Goal: Use online tool/utility: Use online tool/utility

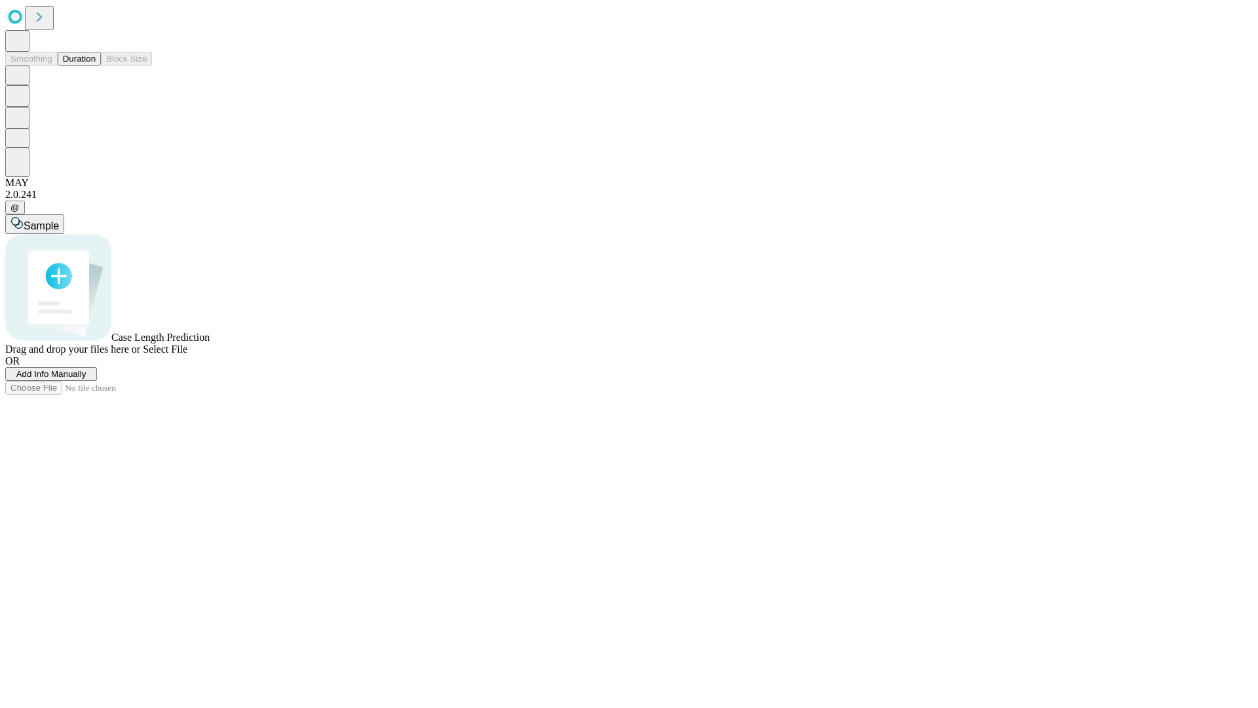
click at [87, 379] on span "Add Info Manually" at bounding box center [51, 374] width 70 height 10
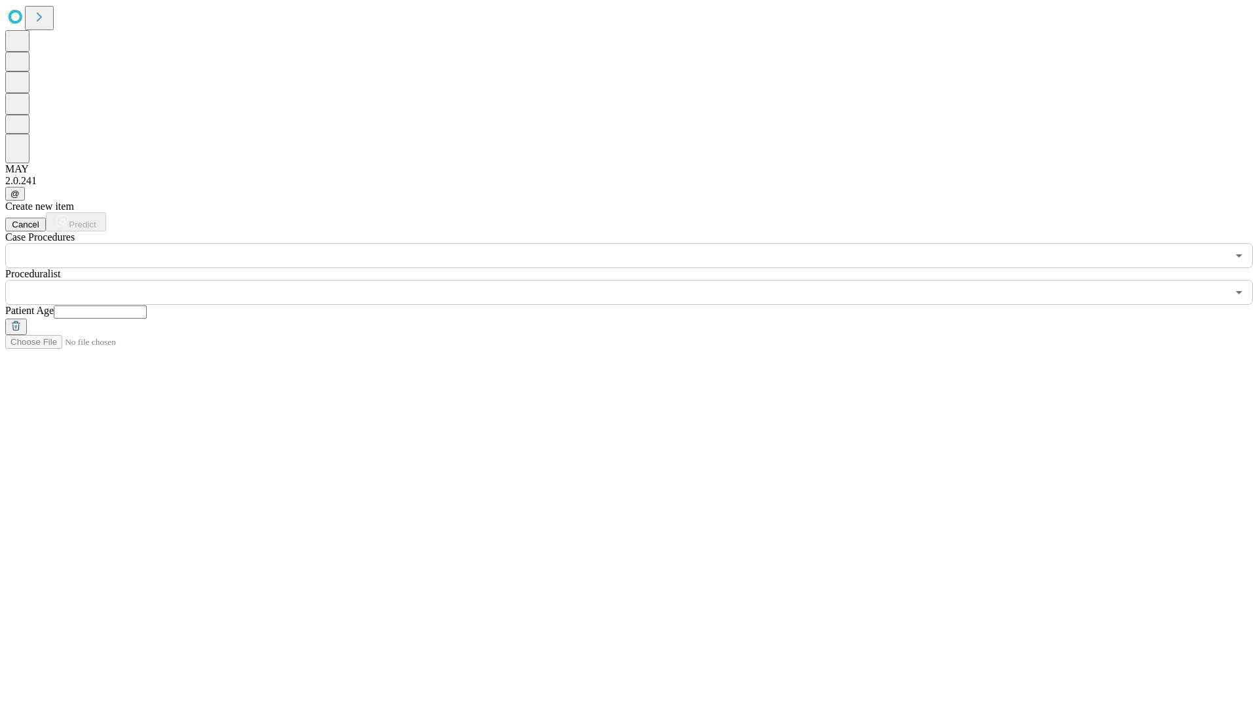
click at [147, 305] on input "text" at bounding box center [100, 311] width 93 height 13
type input "**"
click at [638, 280] on input "text" at bounding box center [616, 292] width 1222 height 25
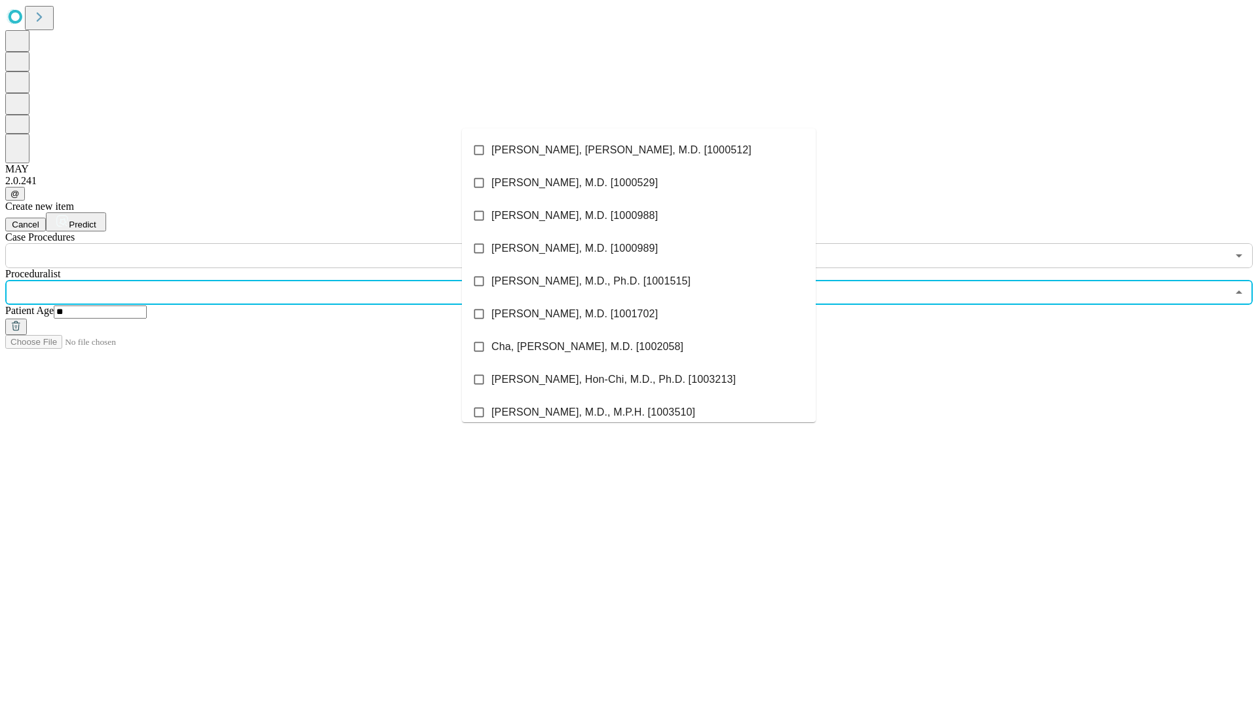
click at [639, 150] on li "[PERSON_NAME], [PERSON_NAME], M.D. [1000512]" at bounding box center [639, 150] width 354 height 33
click at [275, 243] on input "text" at bounding box center [616, 255] width 1222 height 25
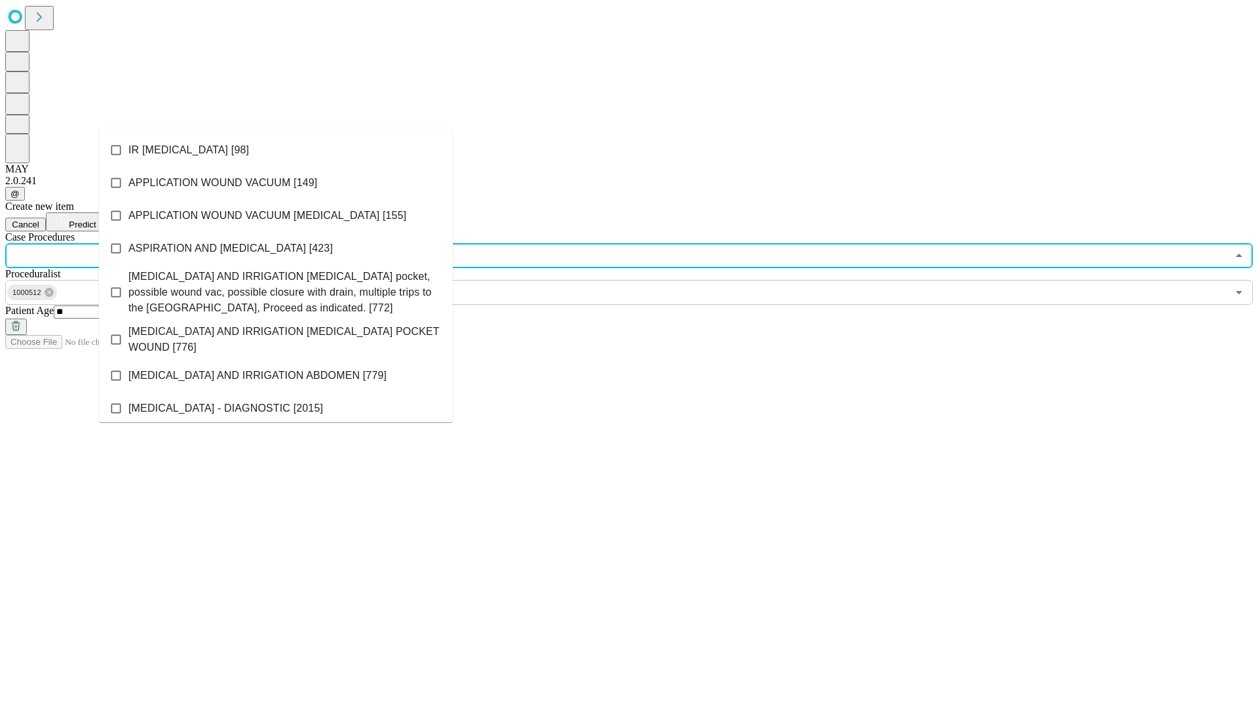
click at [276, 150] on li "IR [MEDICAL_DATA] [98]" at bounding box center [276, 150] width 354 height 33
click at [96, 220] on span "Predict" at bounding box center [82, 225] width 27 height 10
